Goal: Task Accomplishment & Management: Use online tool/utility

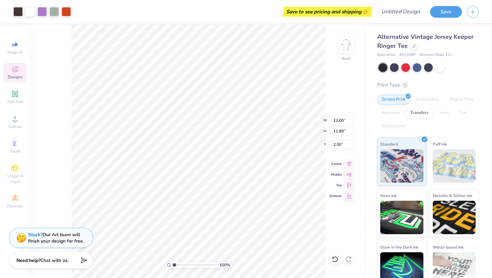
type input "2.01"
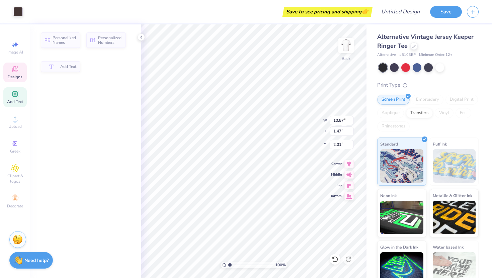
type input "10.57"
type input "1.47"
type input "3.13"
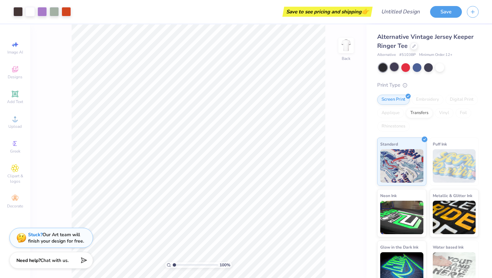
click at [393, 65] on div at bounding box center [394, 67] width 9 height 9
click at [394, 70] on div at bounding box center [394, 67] width 9 height 9
click at [14, 74] on span "Designs" at bounding box center [15, 76] width 15 height 5
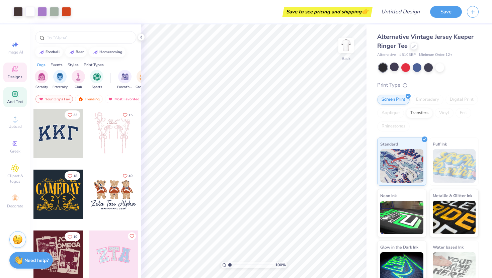
click at [13, 98] on div "Add Text" at bounding box center [14, 97] width 23 height 20
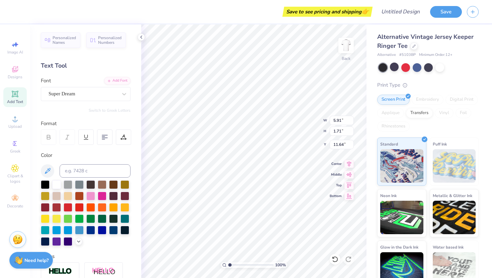
type input "12.00"
type input "11.89"
type input "2.00"
type input "8.96"
type input "4.25"
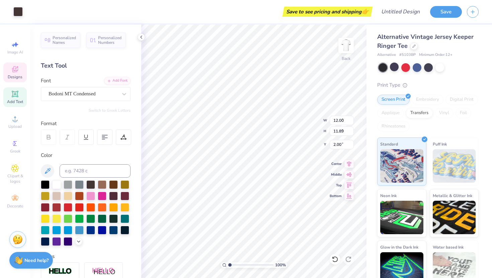
type input "9.63"
type textarea "T"
type textarea "SIGMA NU"
type input "8.00"
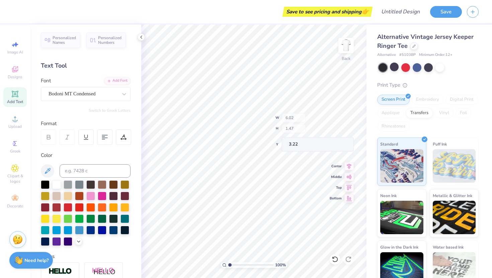
type input "1.29"
type input "2.00"
type input "1.93"
type textarea "G"
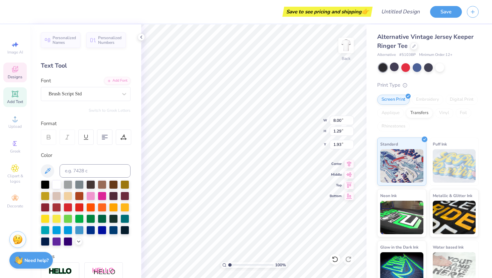
scroll to position [0, 1]
type textarea "T"
type textarea "Faamily Weekend"
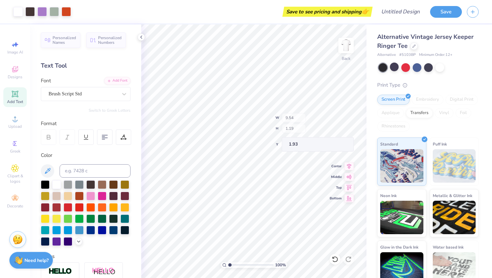
type input "9.54"
type input "1.19"
type input "2.03"
click at [76, 101] on div "Personalized Names Personalized Numbers Text Tool Add Font Font Brush Script St…" at bounding box center [85, 151] width 111 height 254
click at [14, 97] on icon at bounding box center [15, 94] width 8 height 8
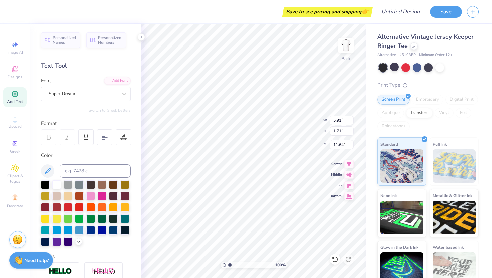
scroll to position [0, 2]
type textarea "Family Weekend"
click at [105, 94] on div "Super Dream" at bounding box center [83, 94] width 70 height 10
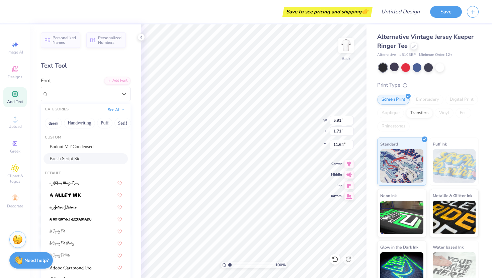
click at [86, 159] on div "Brush Script Std" at bounding box center [86, 158] width 72 height 7
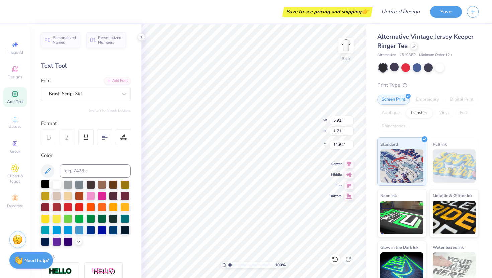
click at [43, 185] on div at bounding box center [45, 184] width 9 height 9
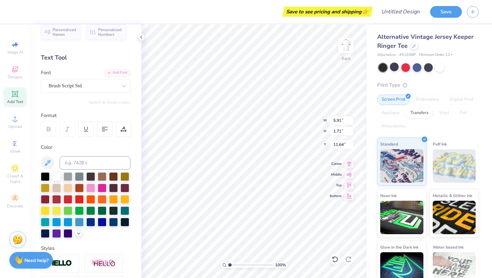
scroll to position [0, 0]
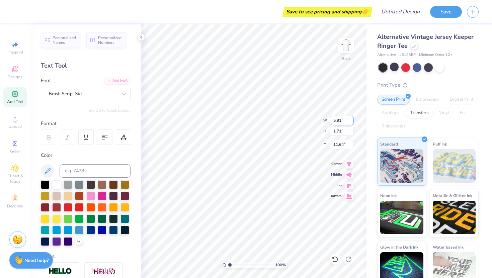
click at [350, 123] on input "5.9" at bounding box center [342, 120] width 24 height 9
click at [350, 123] on input "5.89" at bounding box center [342, 120] width 24 height 9
type input "5.88"
click at [350, 122] on input "5.88" at bounding box center [342, 120] width 24 height 9
type input "1.89"
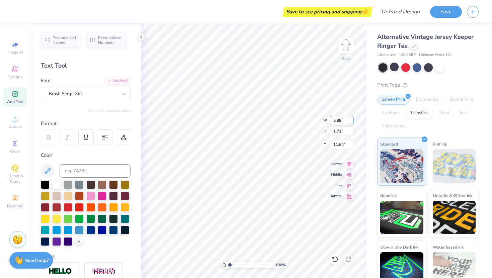
type input "11.55"
click at [344, 145] on input "11.55" at bounding box center [342, 144] width 24 height 9
click at [344, 135] on input "1.89" at bounding box center [342, 131] width 24 height 9
type input "0.79"
type input "12.11"
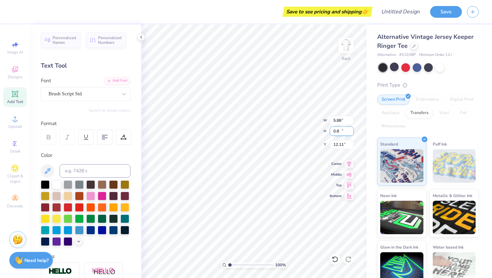
click at [351, 130] on input "0.8" at bounding box center [342, 131] width 24 height 9
click at [351, 130] on input "0.81" at bounding box center [342, 131] width 24 height 9
type input "0.82"
click at [351, 130] on input "0.82" at bounding box center [342, 131] width 24 height 9
type input "8.93"
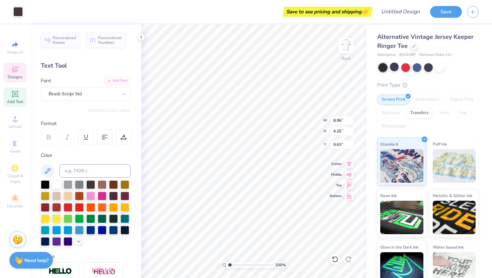
type input "3.80"
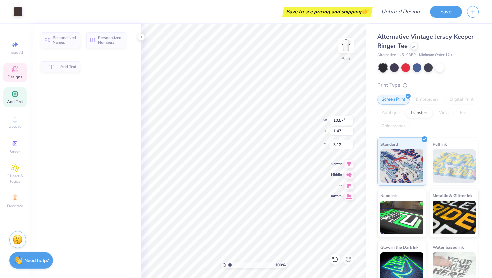
type input "10.57"
type input "1.47"
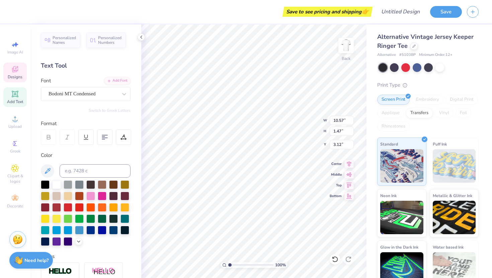
scroll to position [0, 1]
type input "3.22"
type textarea "T"
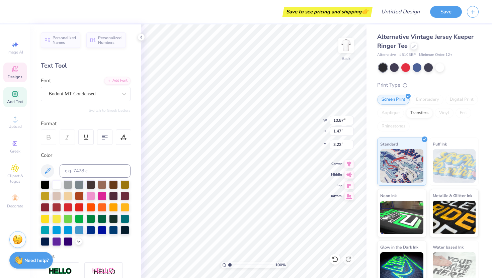
type textarea "SIGMA NU"
type input "8.00"
type input "1.29"
type input "2.00"
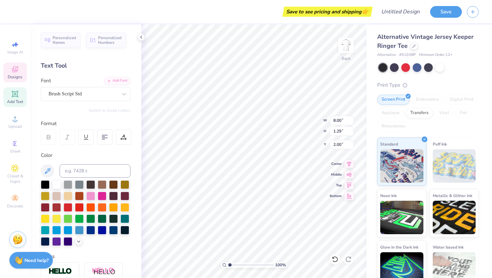
type textarea "G"
type textarea "Family Weekend"
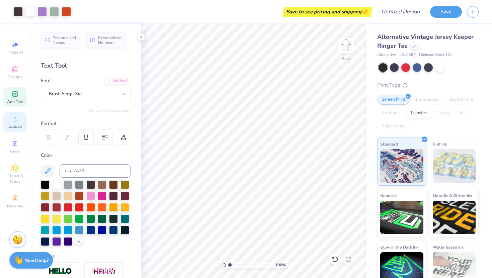
click at [13, 126] on span "Upload" at bounding box center [14, 126] width 13 height 5
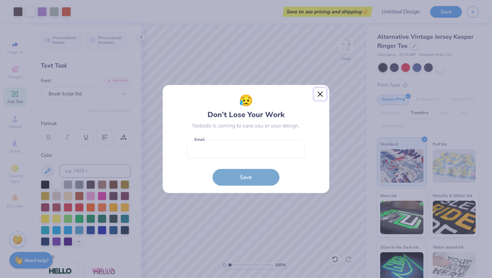
click at [322, 94] on button "Close" at bounding box center [320, 94] width 13 height 13
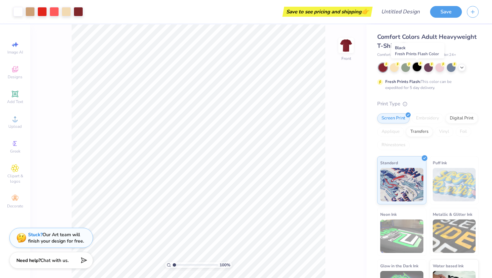
click at [419, 67] on div at bounding box center [417, 67] width 9 height 9
click at [439, 66] on div at bounding box center [439, 67] width 9 height 9
click at [451, 68] on div at bounding box center [451, 67] width 9 height 9
click at [462, 68] on icon at bounding box center [461, 66] width 5 height 5
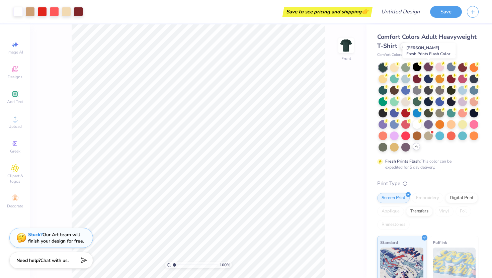
click at [430, 67] on div at bounding box center [428, 67] width 9 height 9
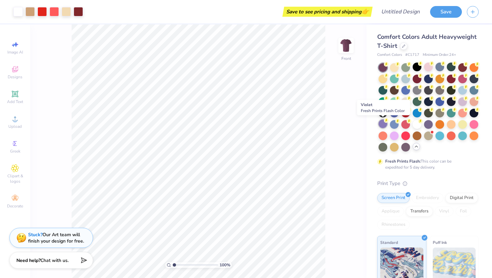
click at [381, 127] on div at bounding box center [383, 123] width 9 height 9
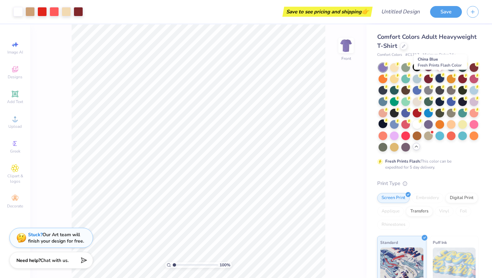
click at [440, 78] on div at bounding box center [439, 78] width 9 height 9
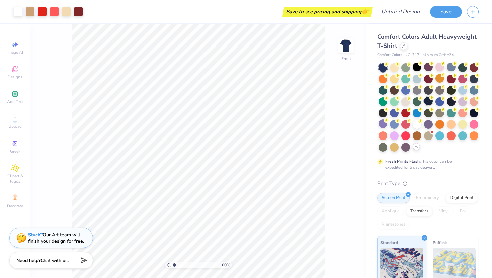
click at [429, 101] on div at bounding box center [428, 101] width 9 height 9
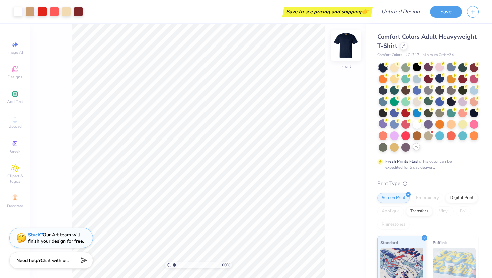
click at [348, 47] on img at bounding box center [346, 45] width 27 height 27
click at [348, 47] on img at bounding box center [345, 45] width 13 height 13
click at [383, 111] on div at bounding box center [383, 112] width 9 height 9
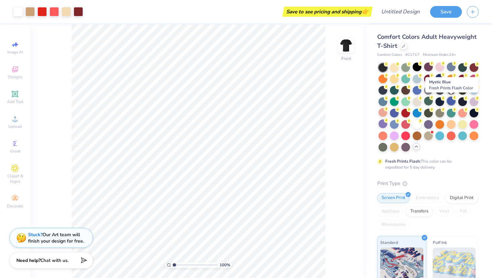
click at [452, 102] on div at bounding box center [451, 101] width 9 height 9
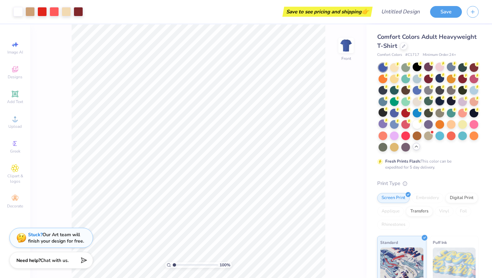
click at [439, 99] on div at bounding box center [439, 101] width 9 height 9
click at [451, 100] on div at bounding box center [451, 101] width 9 height 9
click at [441, 102] on div at bounding box center [439, 101] width 9 height 9
click at [453, 102] on div at bounding box center [451, 101] width 9 height 9
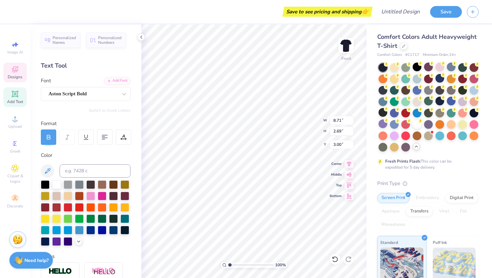
type textarea "Family"
type input "2.20"
type input "0.44"
type input "9.33"
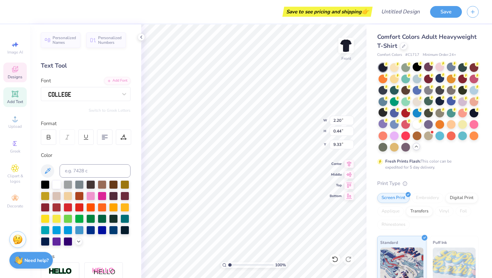
type textarea "SIGMA NU"
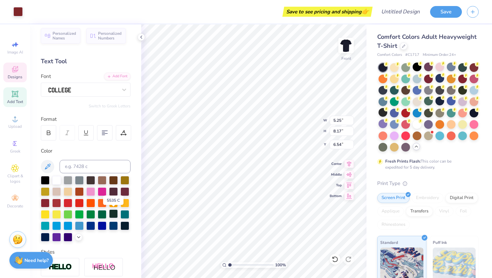
scroll to position [5, 0]
click at [54, 236] on div at bounding box center [56, 236] width 9 height 9
click at [54, 179] on div at bounding box center [56, 179] width 9 height 9
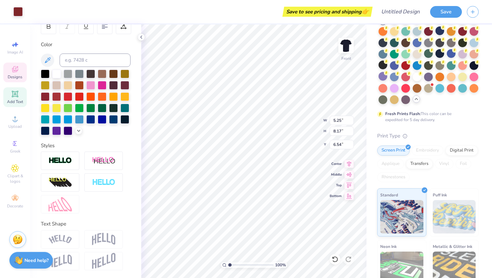
scroll to position [0, 0]
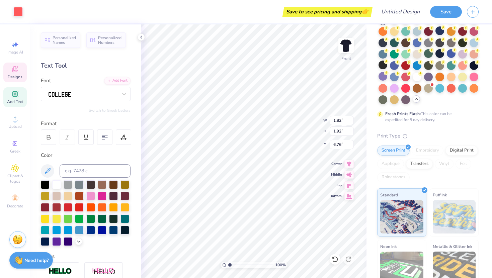
type input "1.82"
type input "1.92"
type input "6.90"
type input "5.25"
type input "8.17"
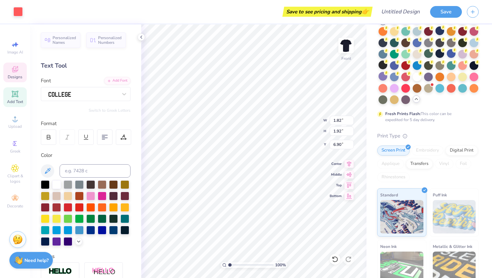
type input "6.54"
click at [64, 40] on span "Personalized Names" at bounding box center [65, 38] width 24 height 9
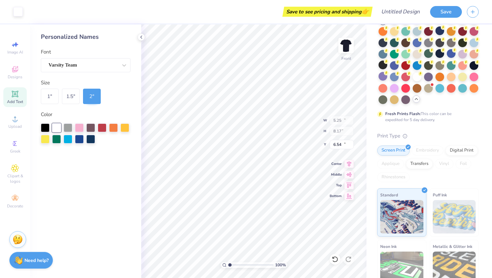
type input "12.43"
type input "2.00"
type input "12.75"
click at [57, 142] on div at bounding box center [56, 138] width 9 height 9
click at [69, 138] on div at bounding box center [68, 138] width 9 height 9
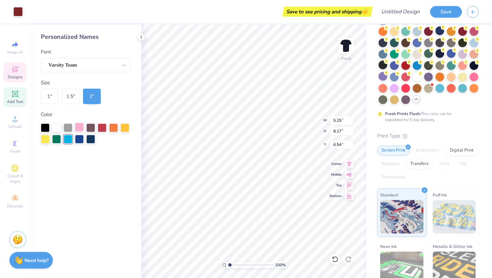
click at [89, 135] on div at bounding box center [90, 139] width 9 height 9
click at [56, 127] on div at bounding box center [56, 127] width 9 height 9
click at [352, 40] on img at bounding box center [346, 45] width 27 height 27
click at [13, 73] on div "Designs" at bounding box center [14, 73] width 23 height 20
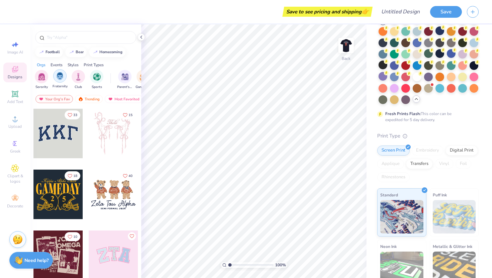
click at [62, 79] on img "filter for Fraternity" at bounding box center [59, 76] width 7 height 8
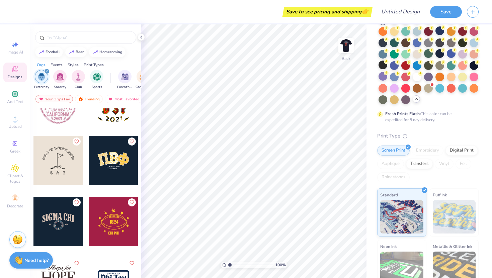
scroll to position [1451, 0]
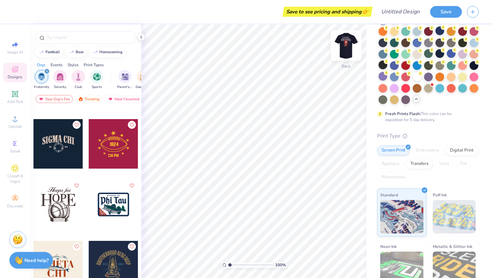
click at [346, 47] on img at bounding box center [346, 45] width 27 height 27
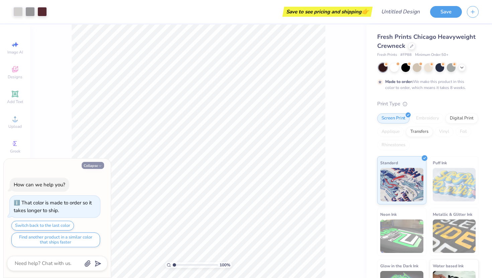
click at [100, 164] on icon "button" at bounding box center [100, 166] width 4 height 4
type textarea "x"
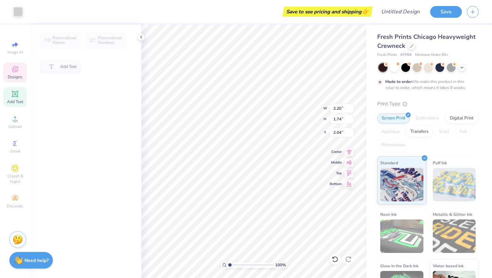
type input "2.20"
type input "1.74"
type input "2.04"
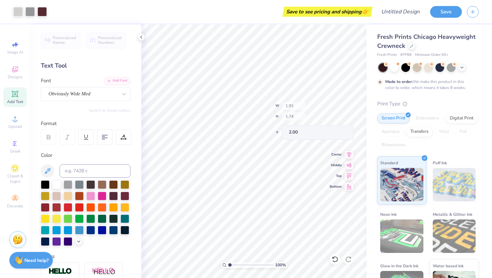
type input "1.91"
type input "2.00"
type textarea "SNU"
